Goal: Register for event/course

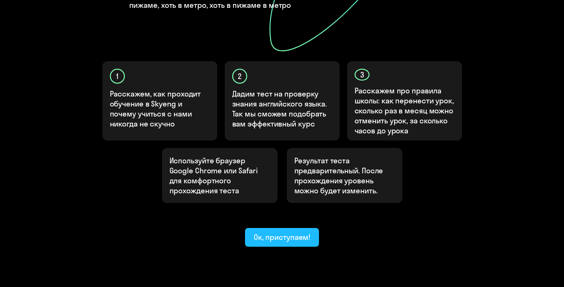
click at [288, 232] on div "Ок, приступаем!" at bounding box center [282, 237] width 57 height 10
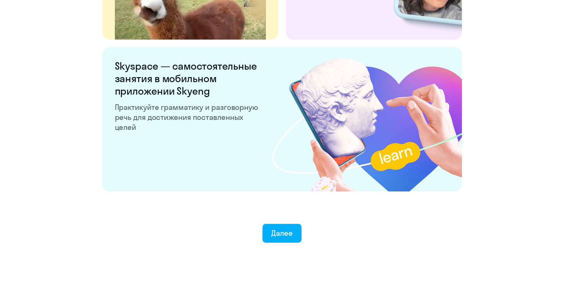
scroll to position [1160, 0]
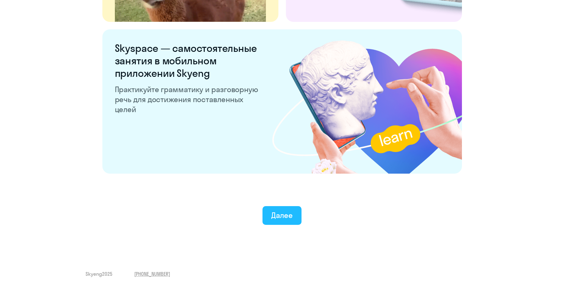
click at [272, 216] on div "Далее" at bounding box center [282, 215] width 22 height 10
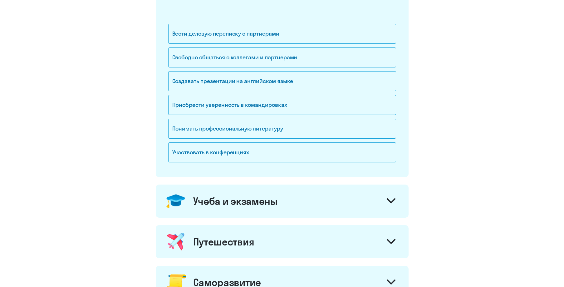
scroll to position [56, 0]
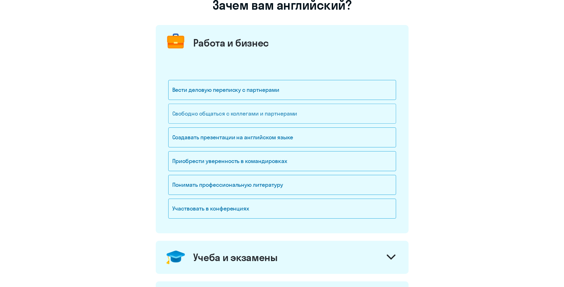
click at [268, 113] on div "Свободно общаться с коллегами и партнерами" at bounding box center [282, 114] width 228 height 20
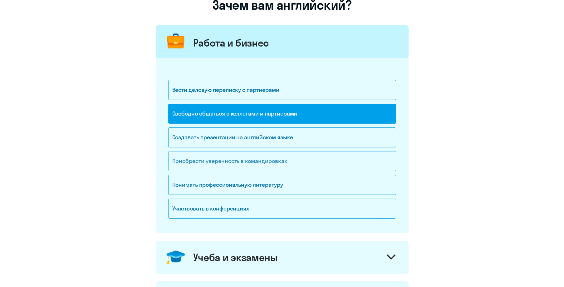
click at [270, 161] on div "Приобрести уверенность в командировках" at bounding box center [282, 161] width 228 height 20
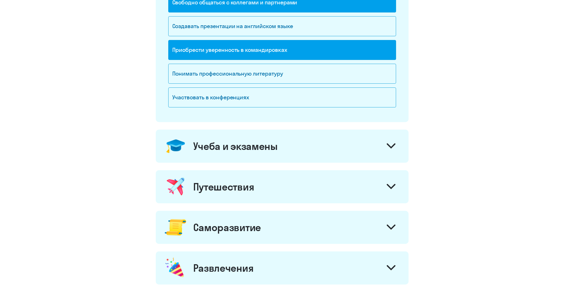
scroll to position [225, 0]
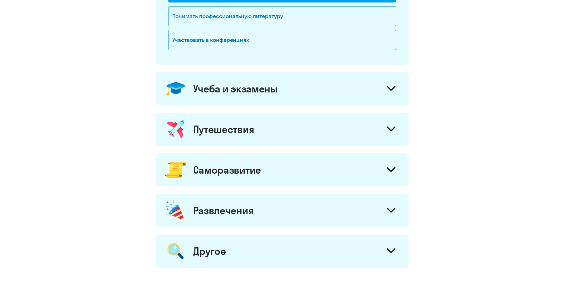
click at [391, 89] on icon at bounding box center [391, 89] width 7 height 4
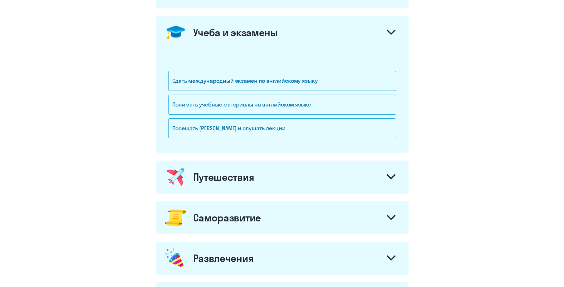
scroll to position [337, 0]
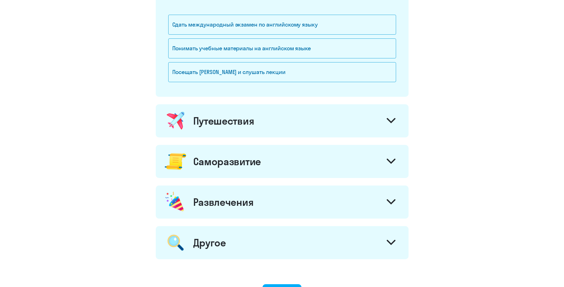
click at [389, 118] on icon at bounding box center [391, 120] width 9 height 5
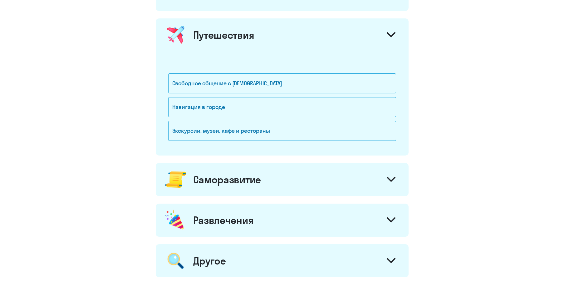
scroll to position [450, 0]
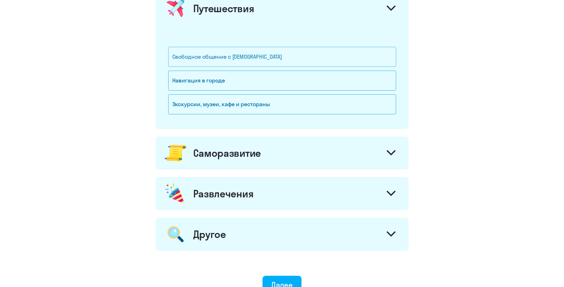
click at [250, 59] on div "Свободное общение с [DEMOGRAPHIC_DATA]" at bounding box center [282, 57] width 228 height 20
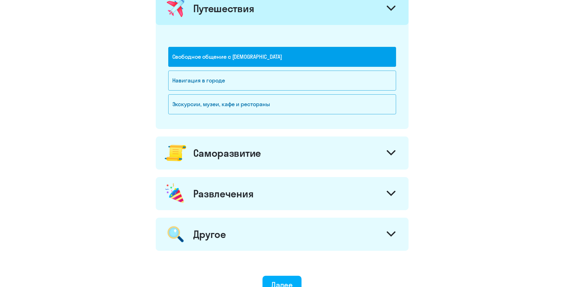
click at [393, 155] on icon at bounding box center [391, 152] width 9 height 5
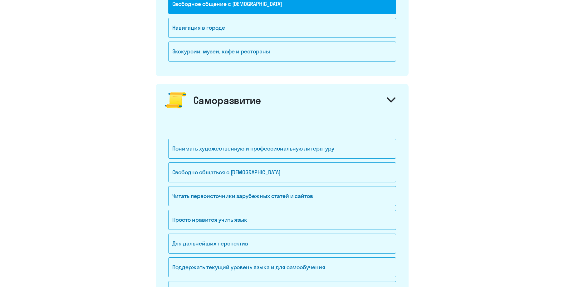
scroll to position [562, 0]
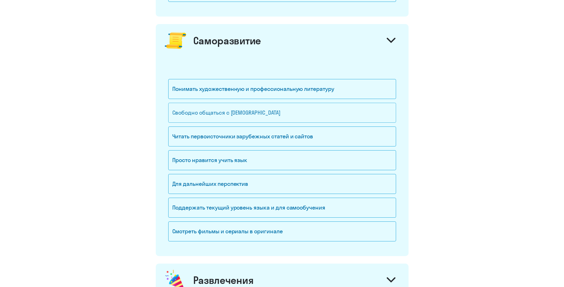
click at [275, 114] on div "Свободно общаться с [DEMOGRAPHIC_DATA]" at bounding box center [282, 113] width 228 height 20
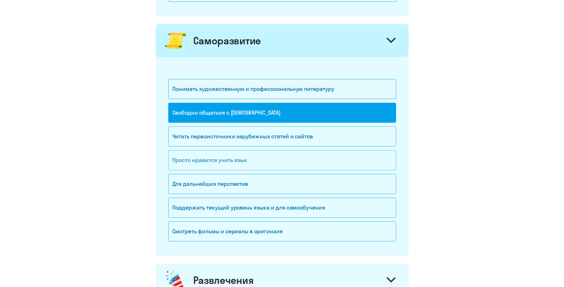
click at [260, 165] on div "Просто нравится учить язык" at bounding box center [282, 160] width 228 height 20
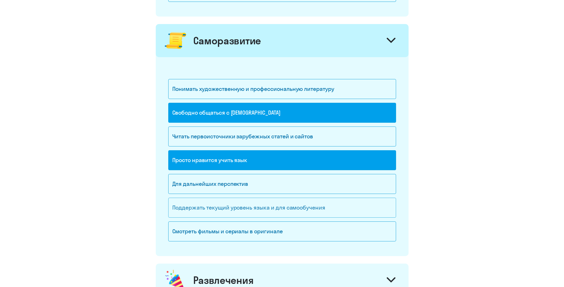
click at [318, 209] on div "Поддержать текущий уровень языка и для cамообучения" at bounding box center [282, 208] width 228 height 20
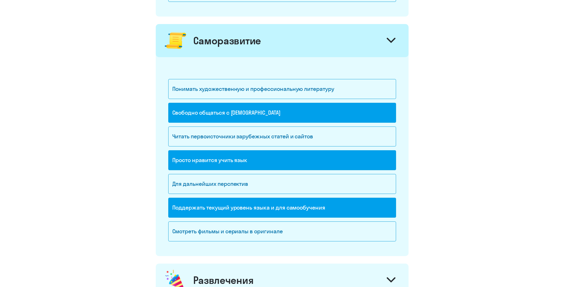
scroll to position [675, 0]
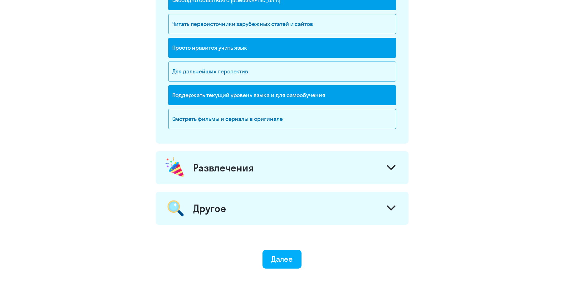
click at [390, 168] on icon at bounding box center [391, 168] width 7 height 4
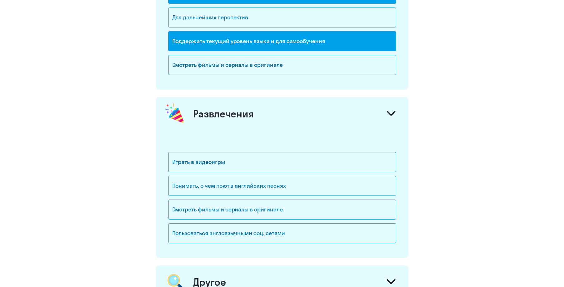
scroll to position [787, 0]
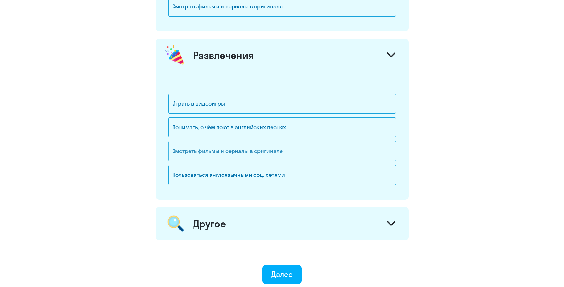
click at [271, 152] on div "Смотреть фильмы и сериалы в оригинале" at bounding box center [282, 151] width 228 height 20
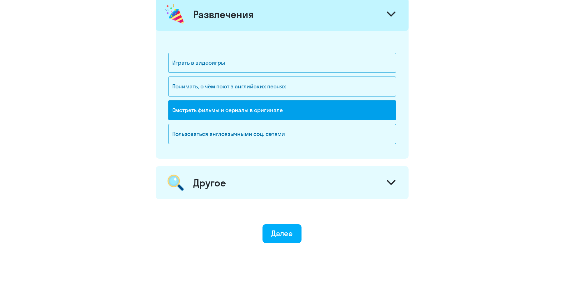
scroll to position [843, 0]
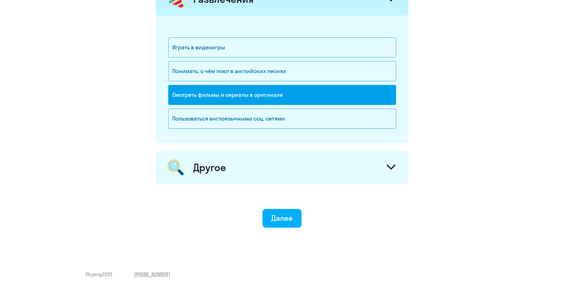
click at [394, 165] on icon at bounding box center [391, 167] width 7 height 4
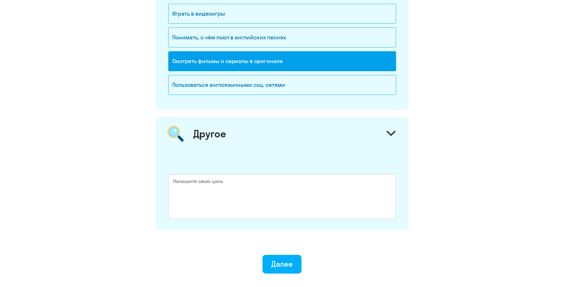
scroll to position [923, 0]
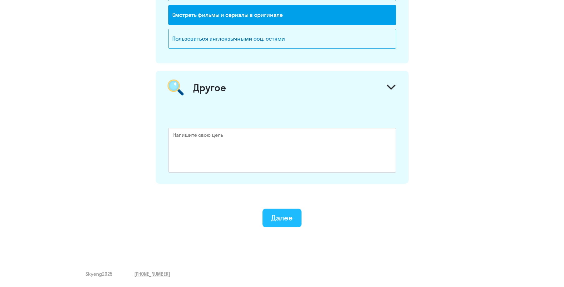
click at [283, 213] on div "Далее" at bounding box center [282, 218] width 22 height 10
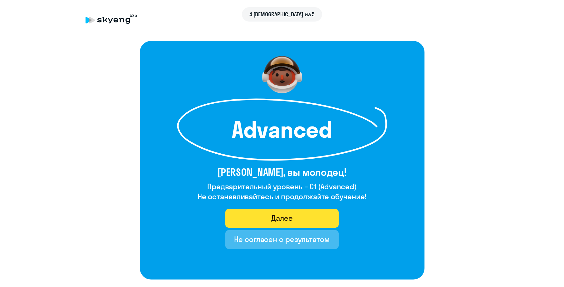
click at [291, 216] on div "Далее" at bounding box center [282, 218] width 22 height 10
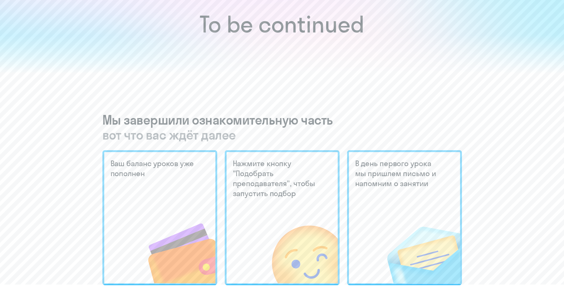
scroll to position [112, 0]
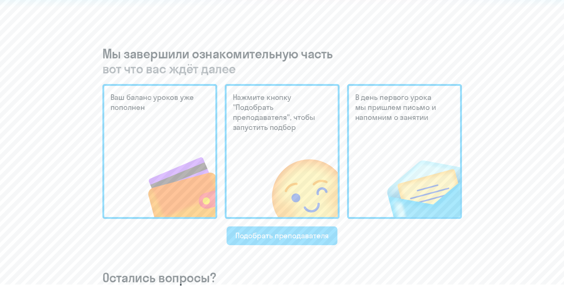
click at [296, 238] on div "Подобрать преподавателя" at bounding box center [282, 235] width 94 height 10
